Goal: Information Seeking & Learning: Compare options

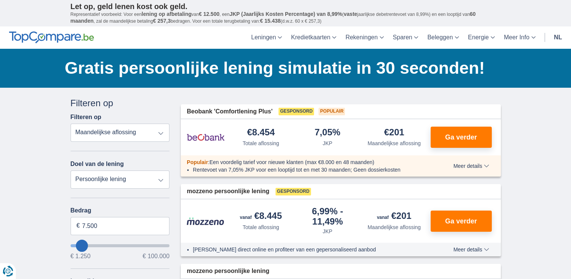
click at [161, 178] on select "Persoonlijke lening Auto Moto / fiets Mobilhome / caravan Renovatie Energie Sch…" at bounding box center [120, 179] width 99 height 18
select select "vehicleLoan"
click at [71, 170] on select "Persoonlijke lening Auto Moto / fiets Mobilhome / caravan Renovatie Energie Sch…" at bounding box center [120, 179] width 99 height 18
select select "3-4"
type input "15.000"
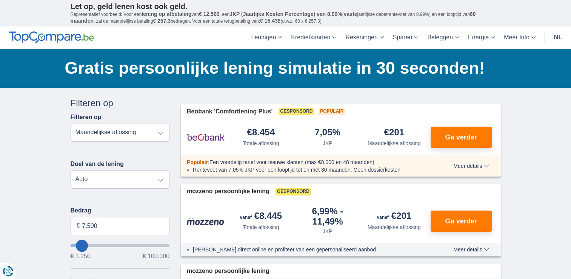
type input "15250"
select select "60"
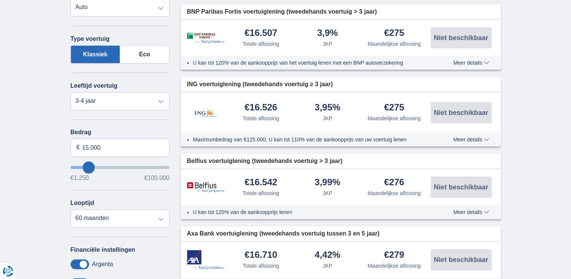
scroll to position [185, 0]
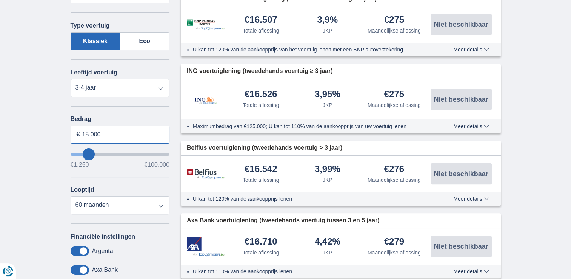
drag, startPoint x: 82, startPoint y: 131, endPoint x: 72, endPoint y: 139, distance: 12.2
click at [88, 133] on input "15.000" at bounding box center [120, 134] width 99 height 18
type input "15250"
drag, startPoint x: 78, startPoint y: 132, endPoint x: 111, endPoint y: 132, distance: 33.2
click at [111, 132] on div "15.000 €" at bounding box center [120, 134] width 99 height 18
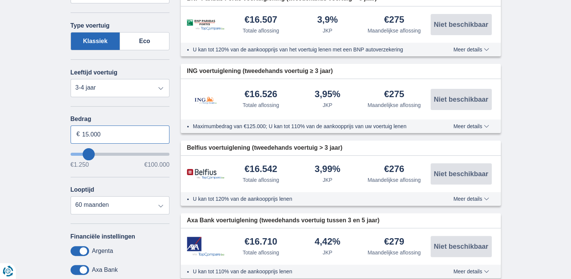
drag, startPoint x: 83, startPoint y: 131, endPoint x: 123, endPoint y: 131, distance: 39.3
click at [123, 131] on input "15.000" at bounding box center [120, 134] width 99 height 18
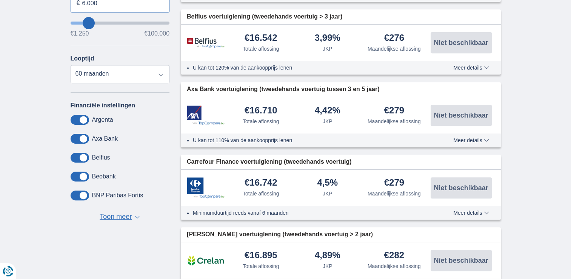
scroll to position [200, 0]
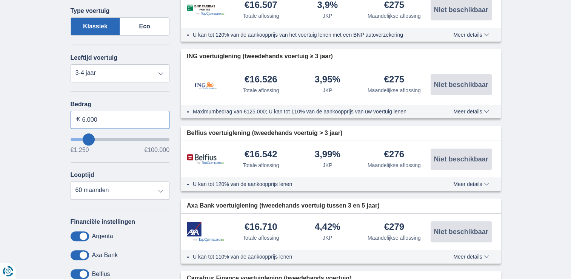
type input "24.250"
type input "24250"
select select "120"
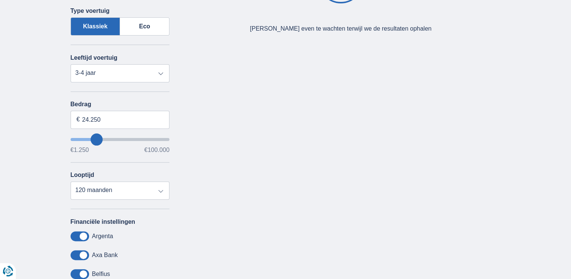
type input "24250"
click at [96, 138] on input "wantToBorrow" at bounding box center [120, 139] width 99 height 3
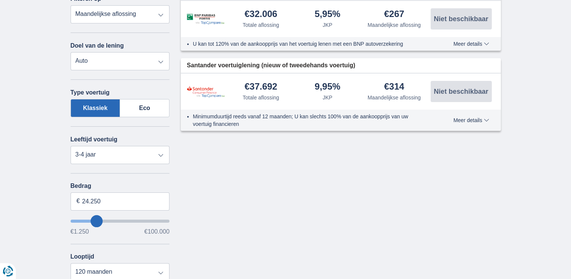
scroll to position [122, 0]
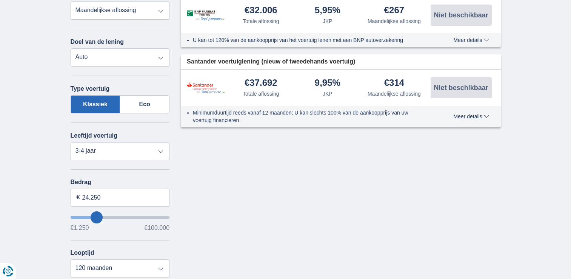
type input "8.250"
type input "8250"
select select "48"
type input "9.250"
type input "9250"
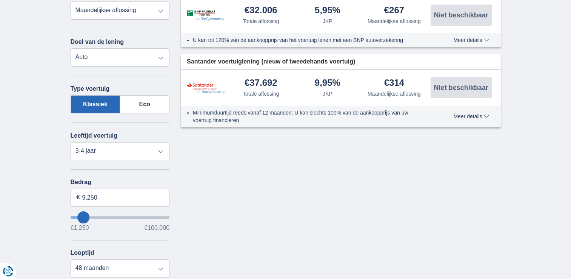
click at [83, 216] on input "wantToBorrow" at bounding box center [120, 217] width 99 height 3
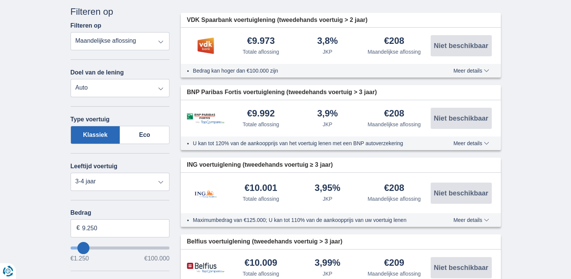
scroll to position [131, 0]
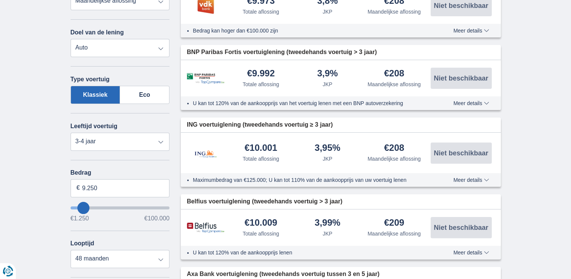
type input "5.250"
type input "5250"
select select "36"
type input "5250"
click at [80, 206] on input "wantToBorrow" at bounding box center [120, 207] width 99 height 3
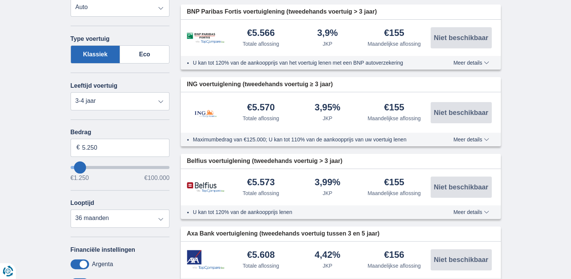
scroll to position [203, 0]
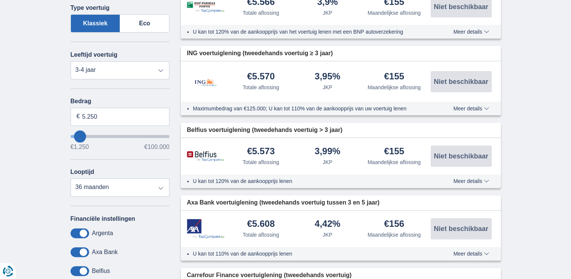
click at [82, 135] on input "wantToBorrow" at bounding box center [120, 136] width 99 height 3
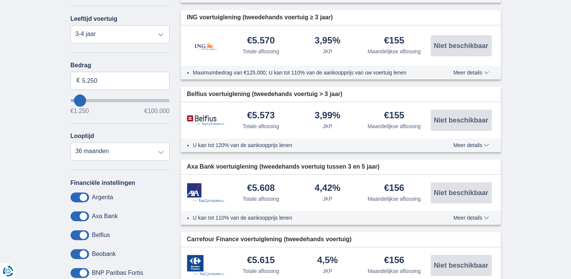
scroll to position [230, 0]
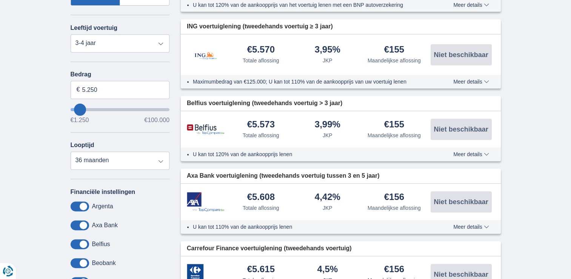
type input "8.250"
type input "8250"
type input "9.250"
type input "9250"
select select "48"
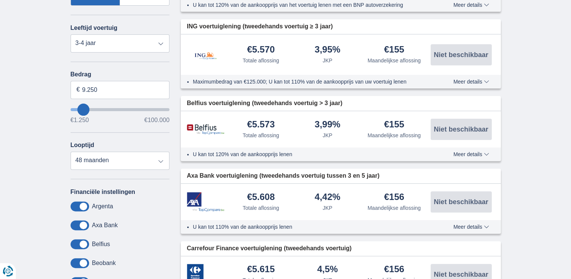
type input "9250"
type input "8.250"
type input "8250"
type input "4.250"
type input "4250"
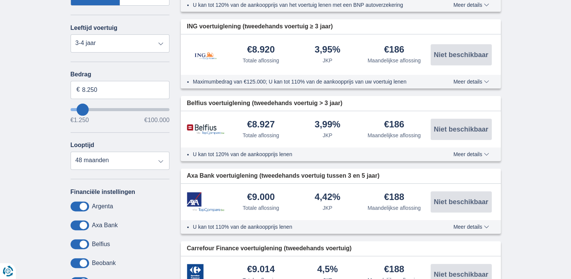
select select "36"
type input "4250"
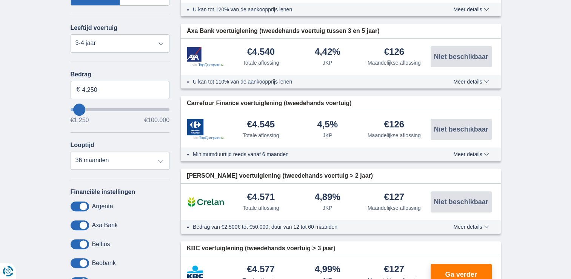
type input "1.250"
type input "1250"
select select "24"
type input "2.250"
type input "2250"
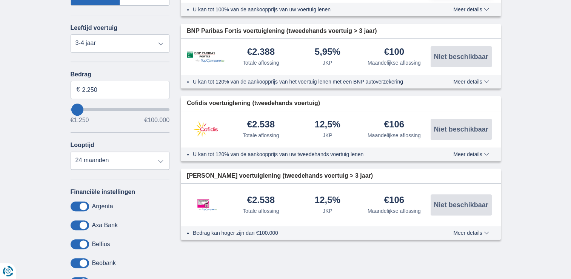
type input "5.250"
type input "6250"
type input "6.250"
select select "42"
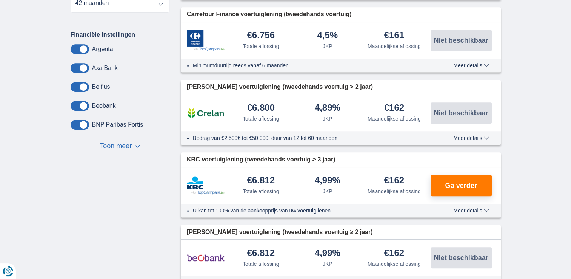
scroll to position [344, 0]
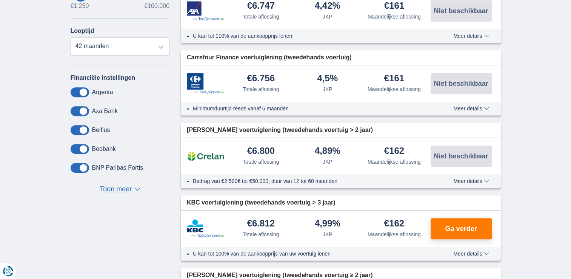
click at [97, 127] on label "Belfius" at bounding box center [101, 130] width 18 height 7
click at [79, 128] on span at bounding box center [80, 130] width 19 height 10
click at [0, 0] on input "checkbox" at bounding box center [0, 0] width 0 height 0
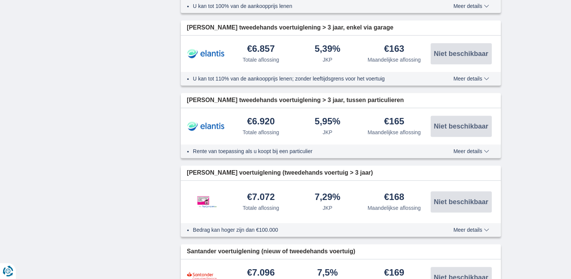
scroll to position [666, 0]
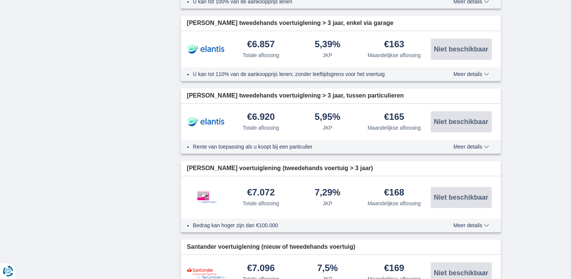
click at [487, 144] on span "Meer details" at bounding box center [472, 146] width 36 height 5
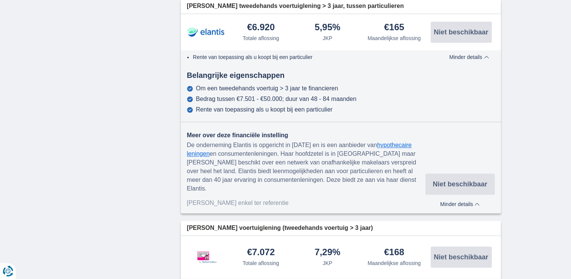
scroll to position [764, 0]
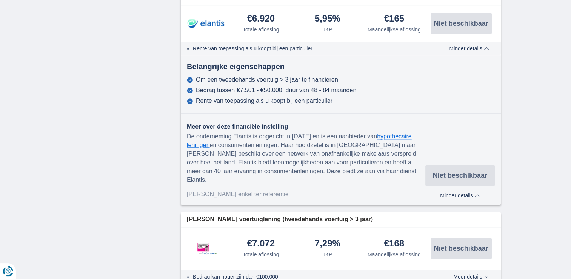
click at [479, 193] on span "Minder details" at bounding box center [460, 195] width 40 height 5
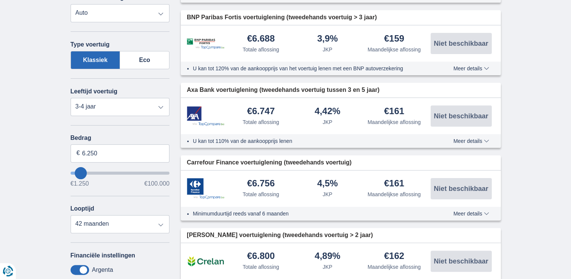
scroll to position [204, 0]
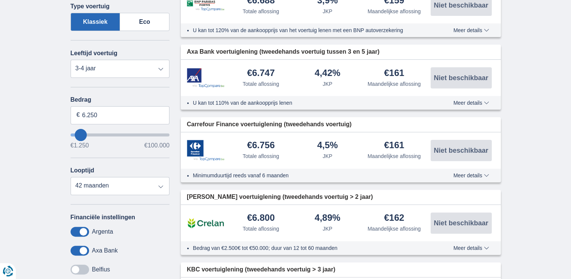
type input "11.250"
type input "11250"
select select "60"
type input "12.250"
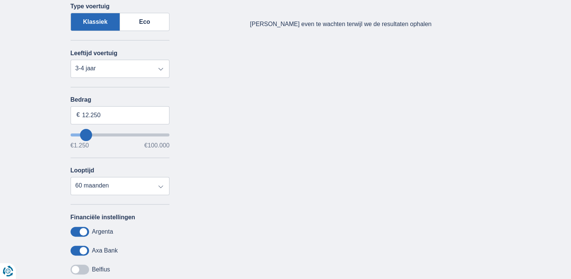
type input "11250"
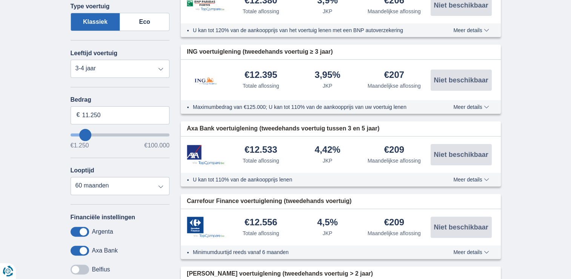
type input "9.250"
type input "9250"
select select "48"
type input "10.250"
type input "10250"
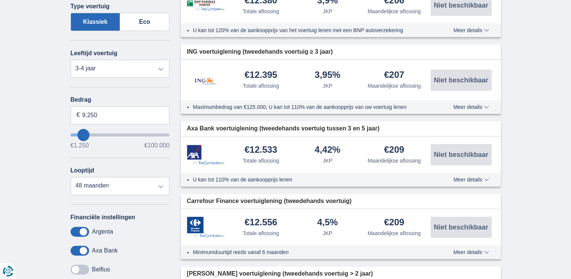
select select "60"
type input "9.250"
type input "9250"
select select "48"
type input "8.250"
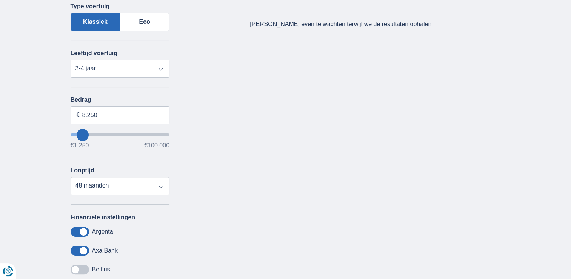
type input "8250"
click at [83, 133] on input "wantToBorrow" at bounding box center [120, 134] width 99 height 3
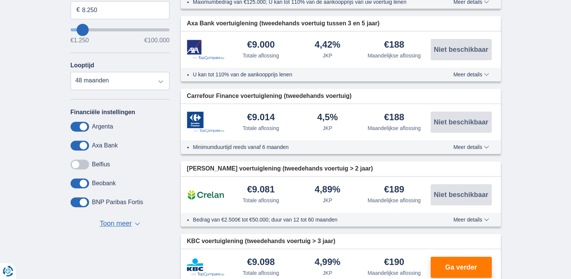
scroll to position [213, 0]
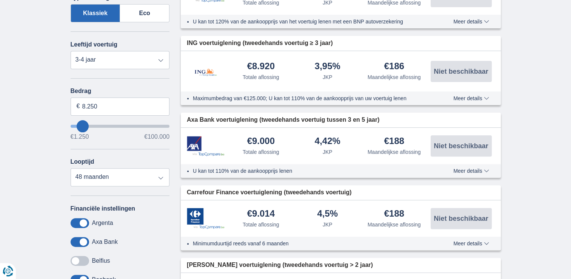
type input "11.250"
type input "11250"
select select "60"
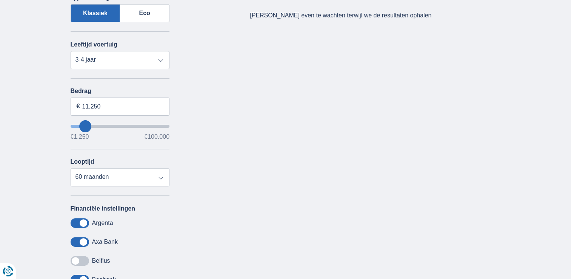
type input "10.250"
type input "10250"
type input "8.250"
type input "8250"
select select "48"
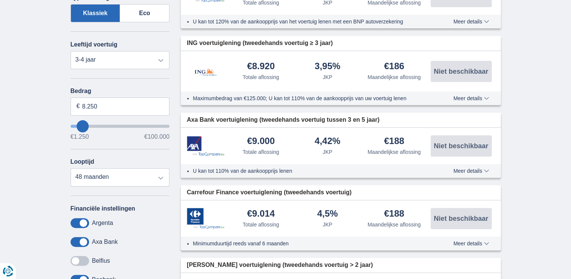
type input "9.250"
type input "9250"
type input "8.250"
type input "8250"
type input "10.250"
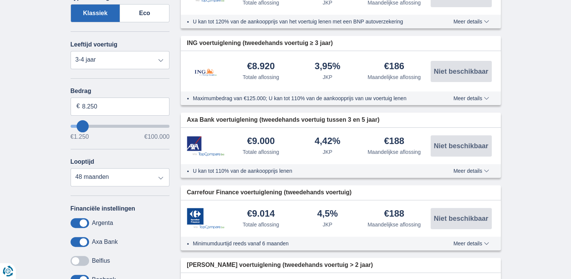
type input "10250"
select select "60"
type input "9250"
type input "9.250"
select select "48"
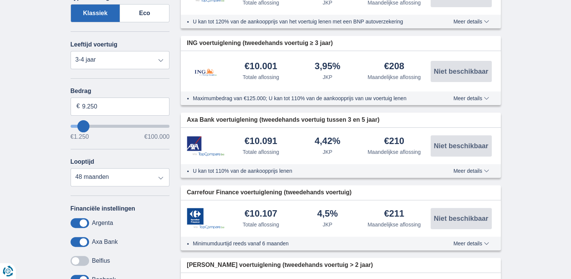
type input "8.250"
type input "8250"
type input "9.250"
type input "9250"
type input "8.250"
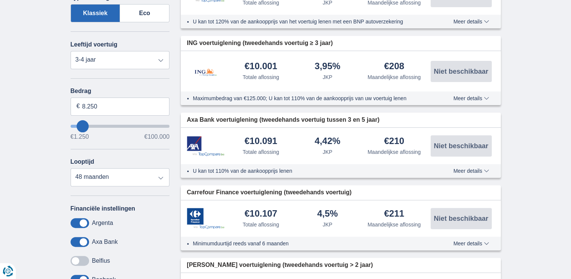
type input "6250"
type input "6.250"
select select "42"
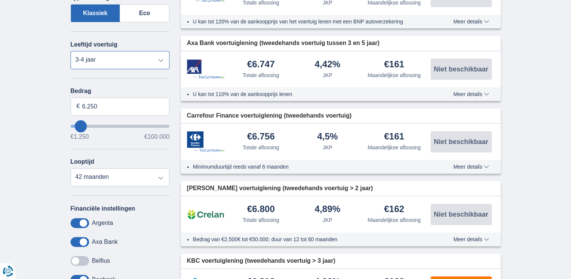
click at [160, 58] on select "Nieuw 0-1 jaar 1-2 jaar 2-3 jaar 3-4 jaar 4-5 jaar 5+ jaar" at bounding box center [120, 60] width 99 height 18
select select "5+"
click at [71, 51] on select "Nieuw 0-1 jaar 1-2 jaar 2-3 jaar 3-4 jaar 4-5 jaar 5+ jaar" at bounding box center [120, 60] width 99 height 18
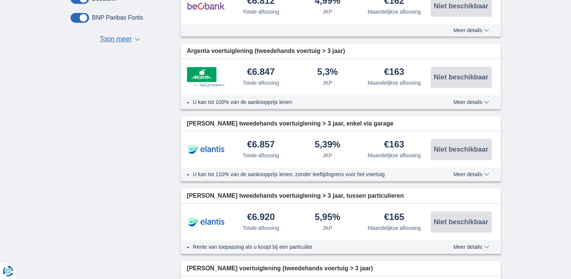
scroll to position [473, 0]
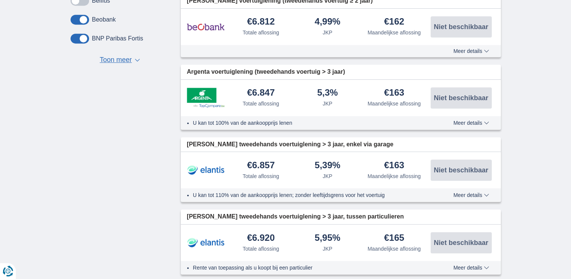
scroll to position [200, 0]
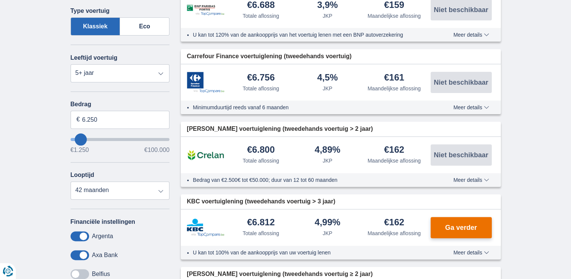
click at [463, 224] on span "Ga verder" at bounding box center [461, 227] width 32 height 7
